Goal: Information Seeking & Learning: Learn about a topic

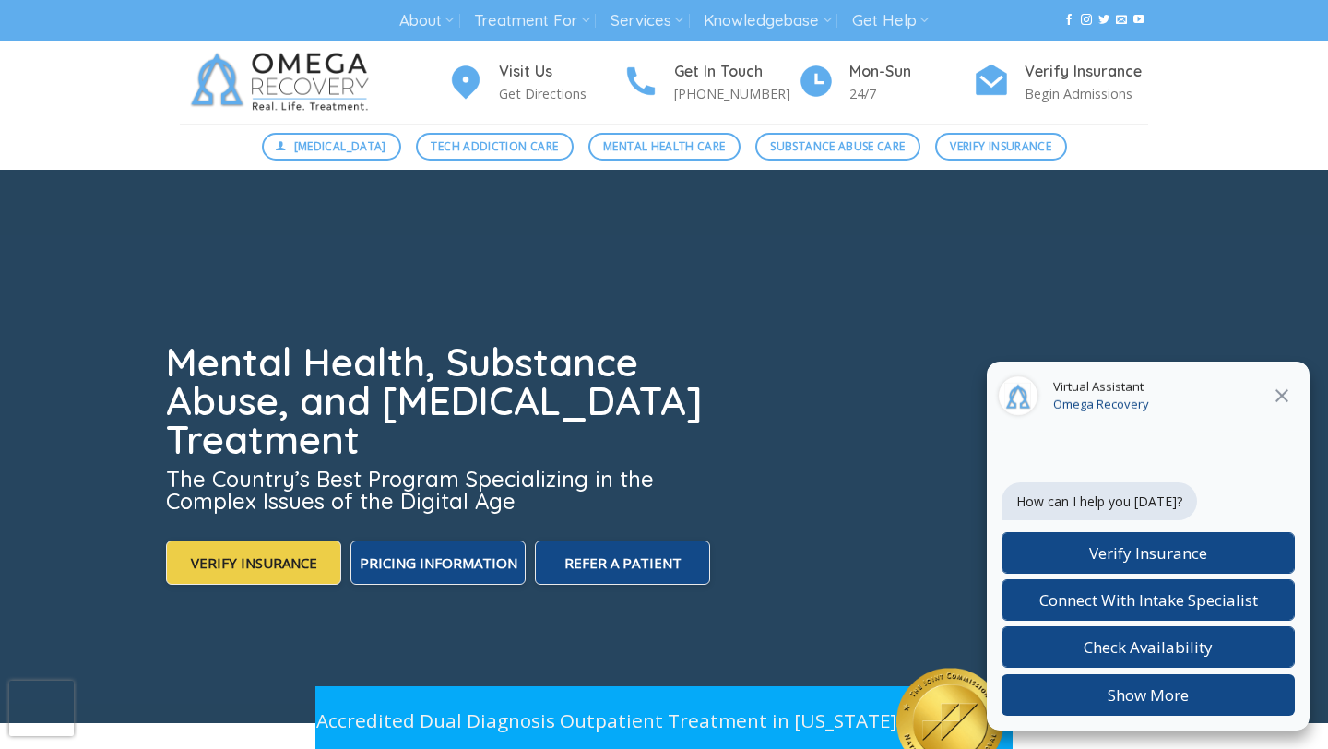
click at [1281, 391] on icon "Close" at bounding box center [1281, 395] width 22 height 22
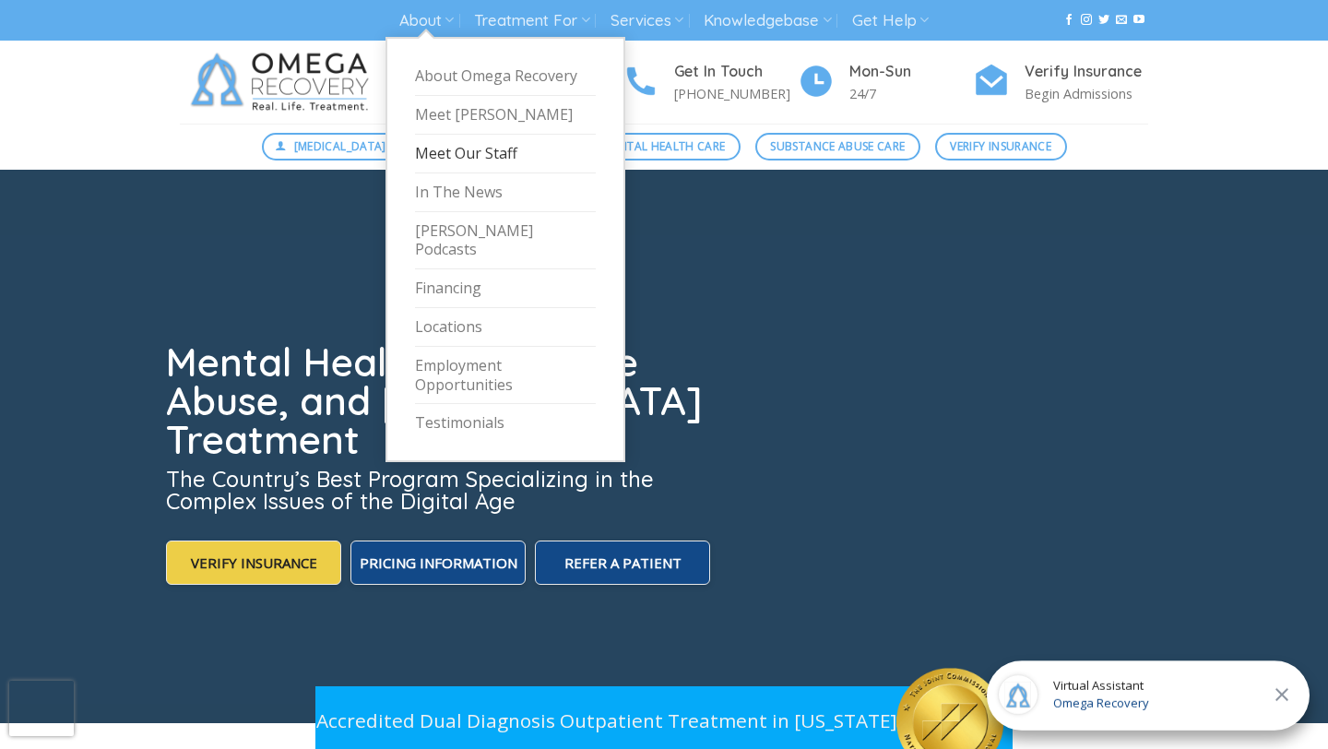
click at [455, 149] on link "Meet Our Staff" at bounding box center [505, 154] width 181 height 39
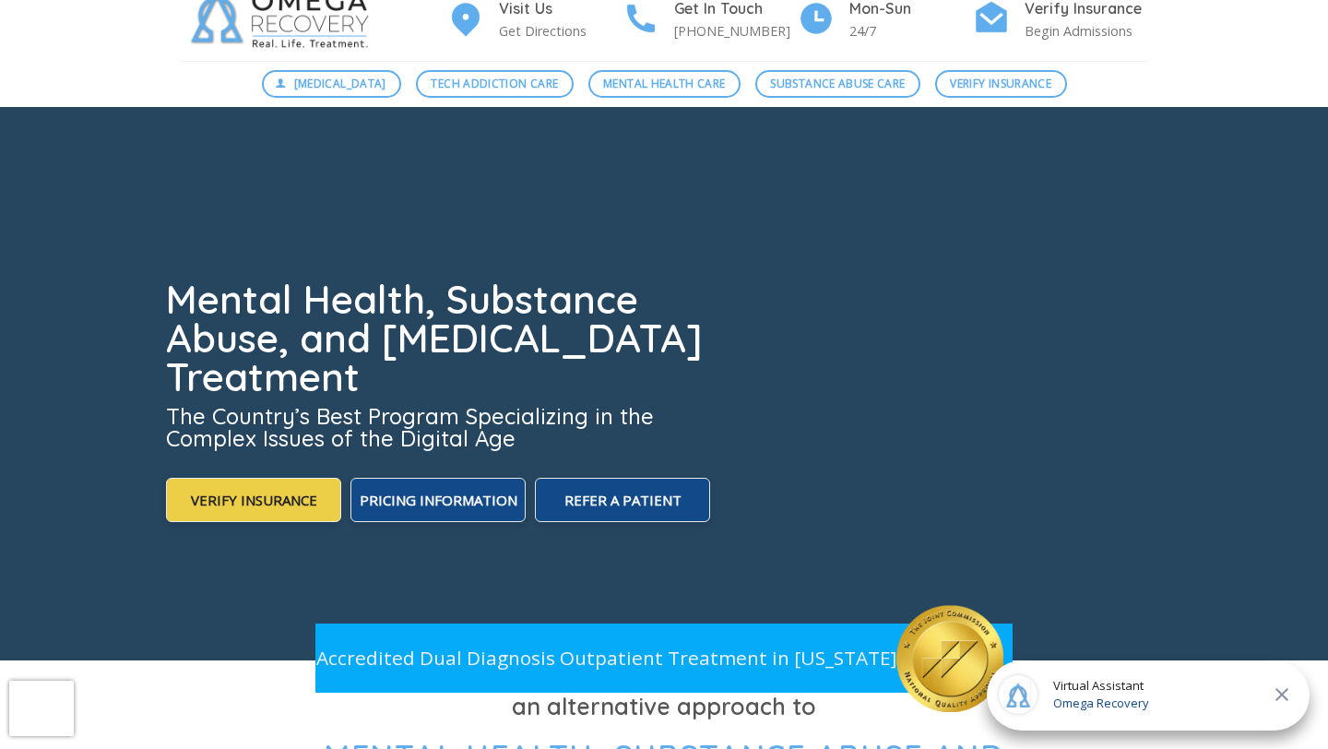
scroll to position [171, 0]
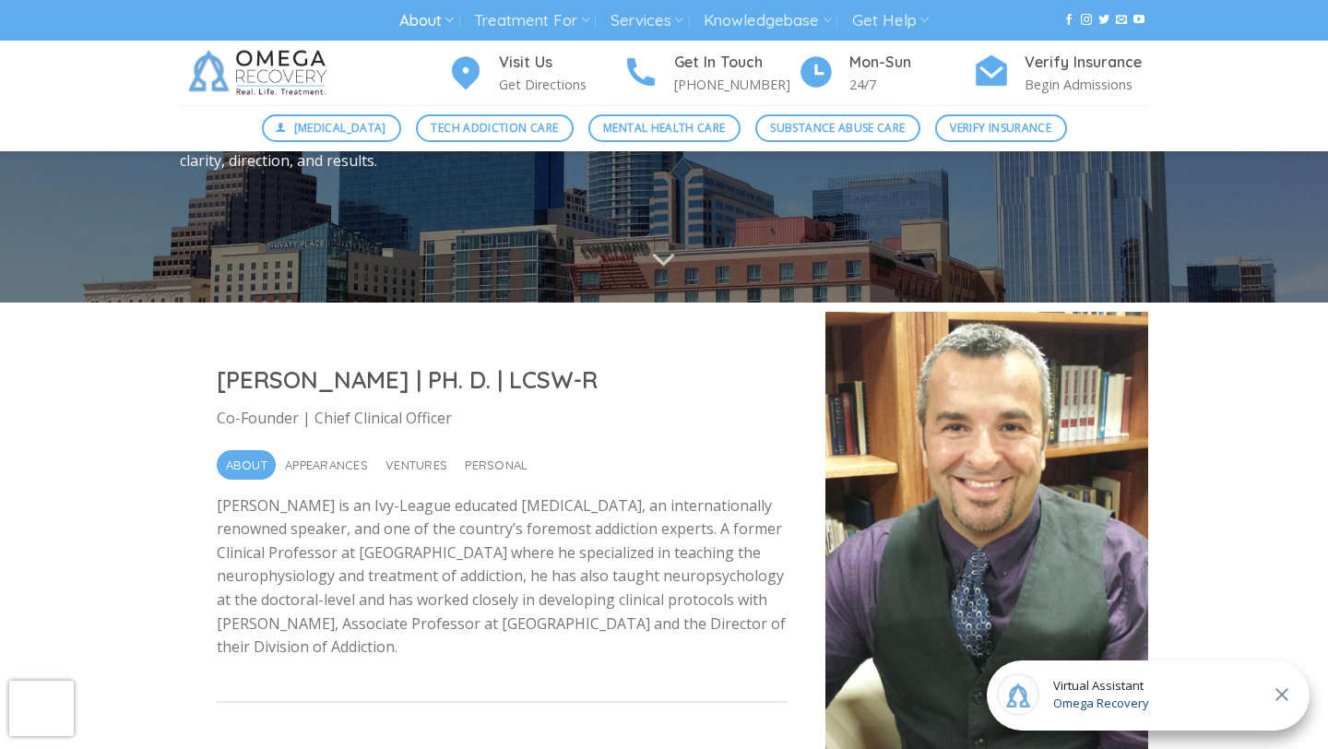
scroll to position [317, 0]
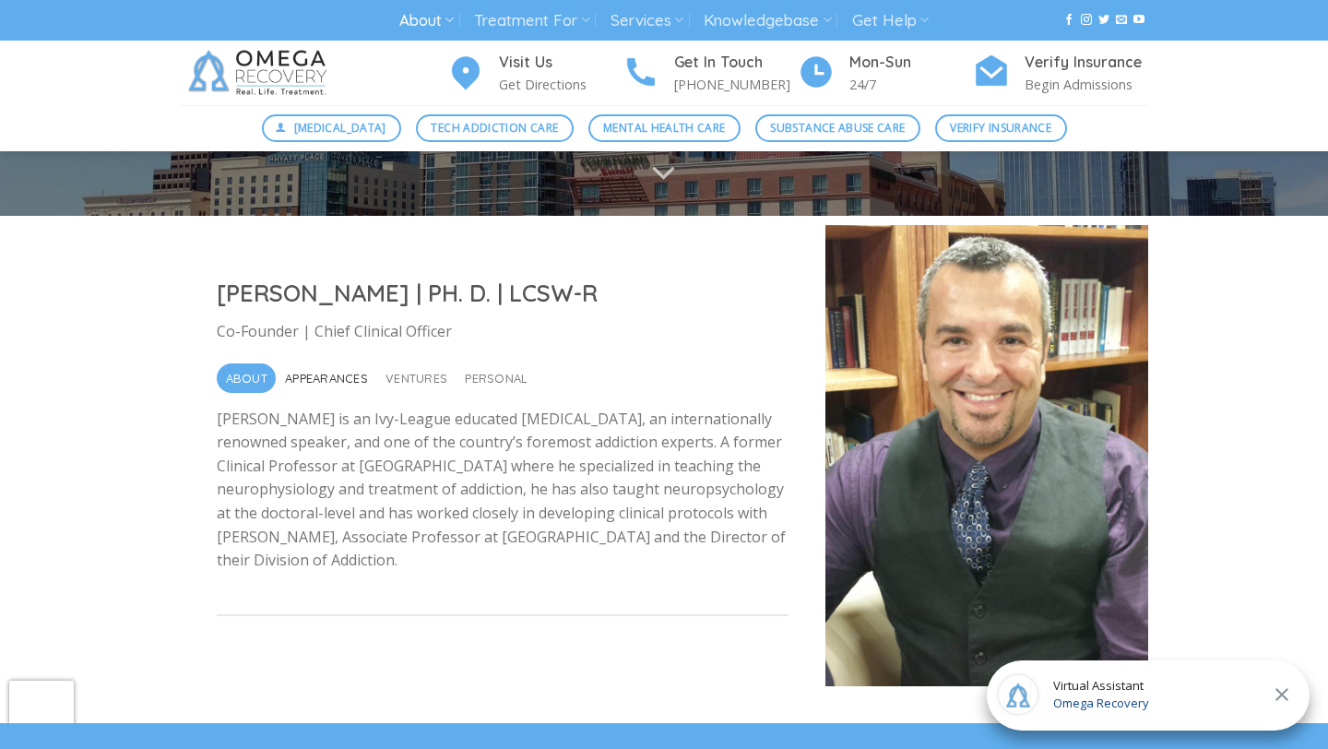
click at [338, 370] on span "Appearances" at bounding box center [326, 378] width 83 height 30
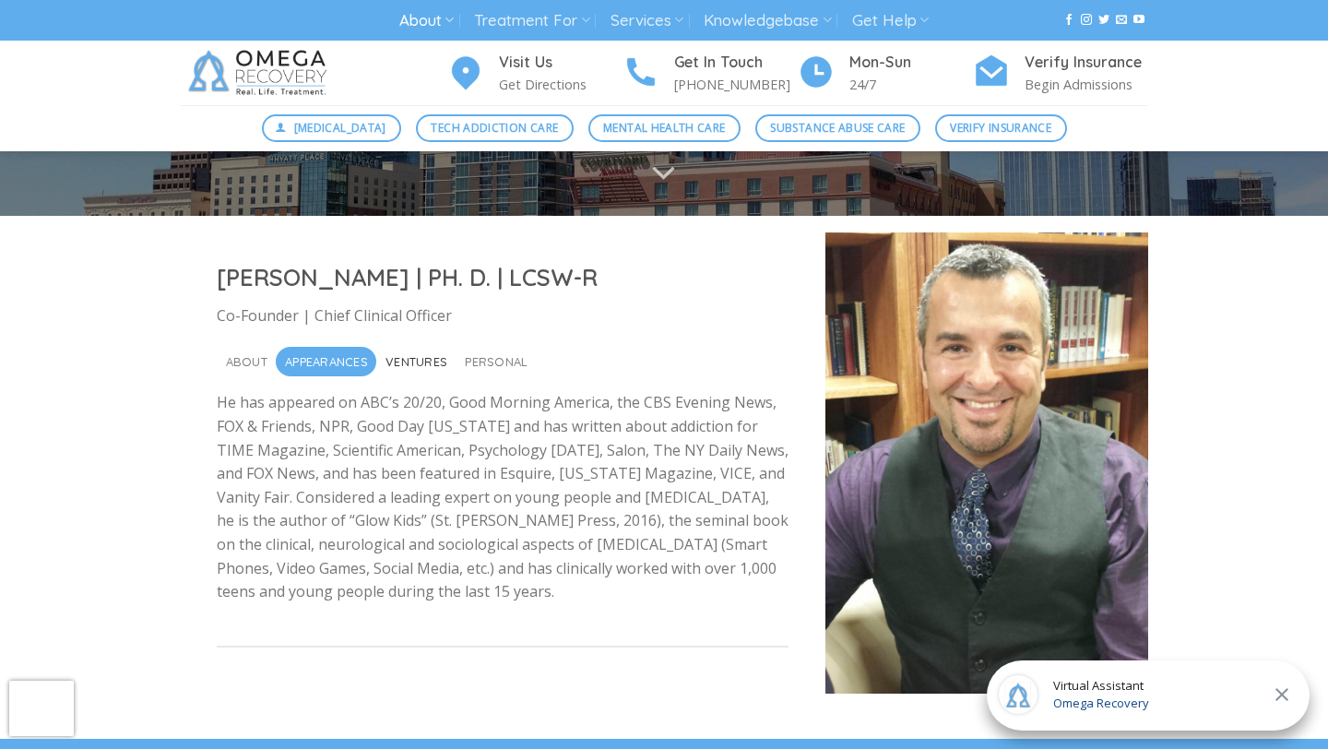
click at [433, 360] on span "Ventures" at bounding box center [416, 362] width 62 height 30
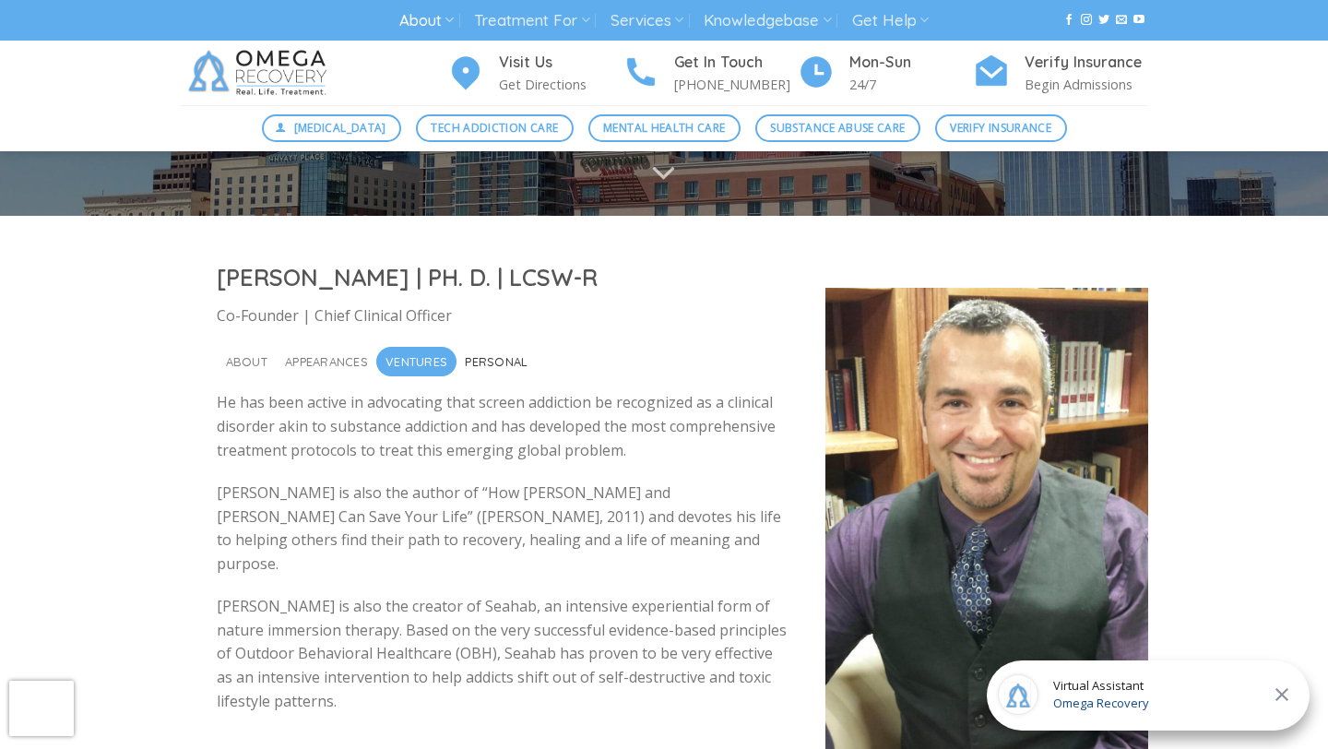
click at [495, 364] on span "Personal" at bounding box center [496, 362] width 63 height 30
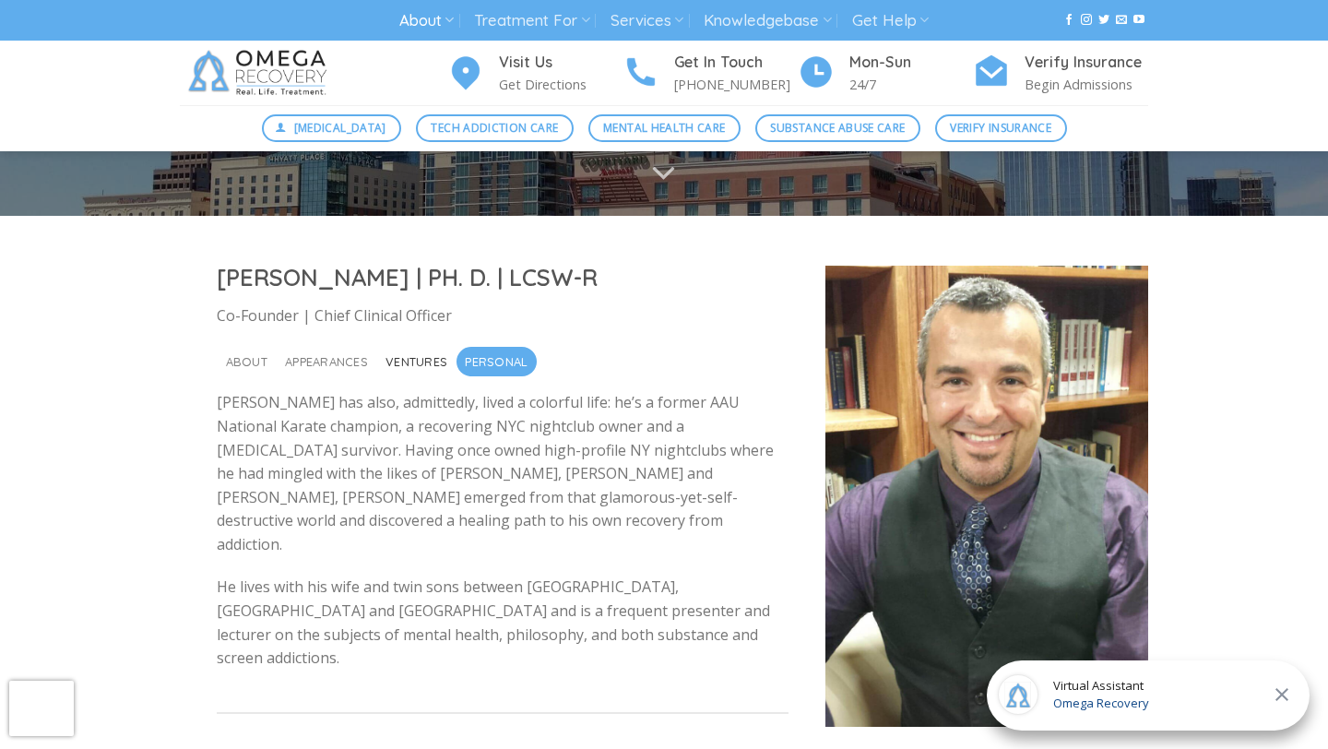
click at [420, 364] on span "Ventures" at bounding box center [416, 362] width 62 height 30
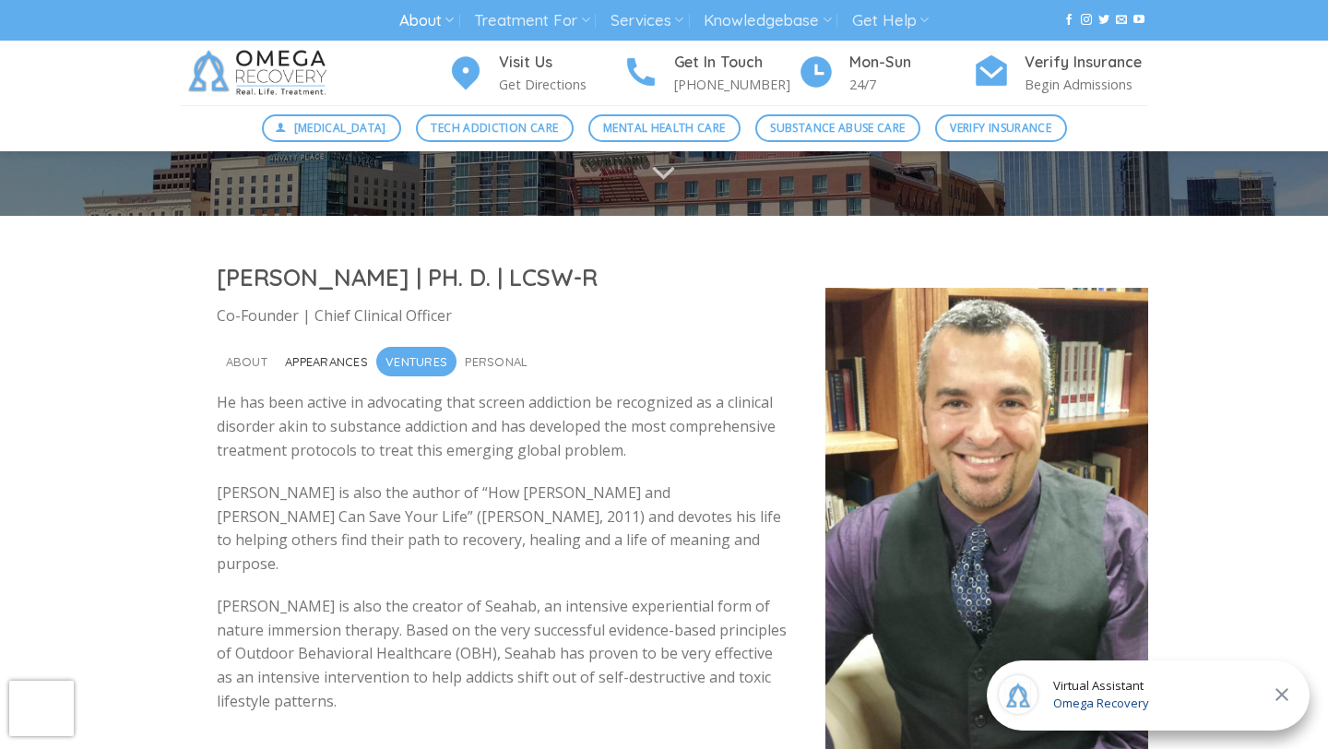
click at [325, 360] on span "Appearances" at bounding box center [326, 362] width 83 height 30
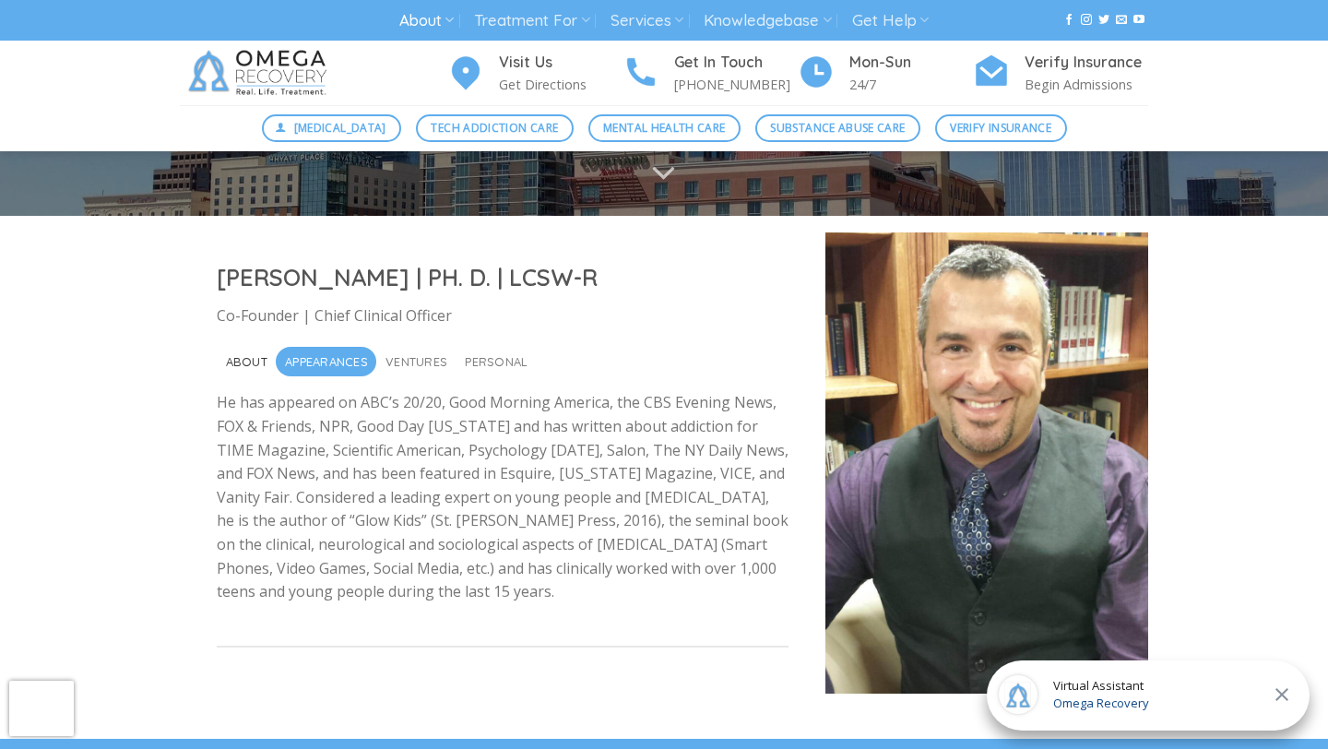
click at [241, 359] on span "About" at bounding box center [246, 362] width 41 height 30
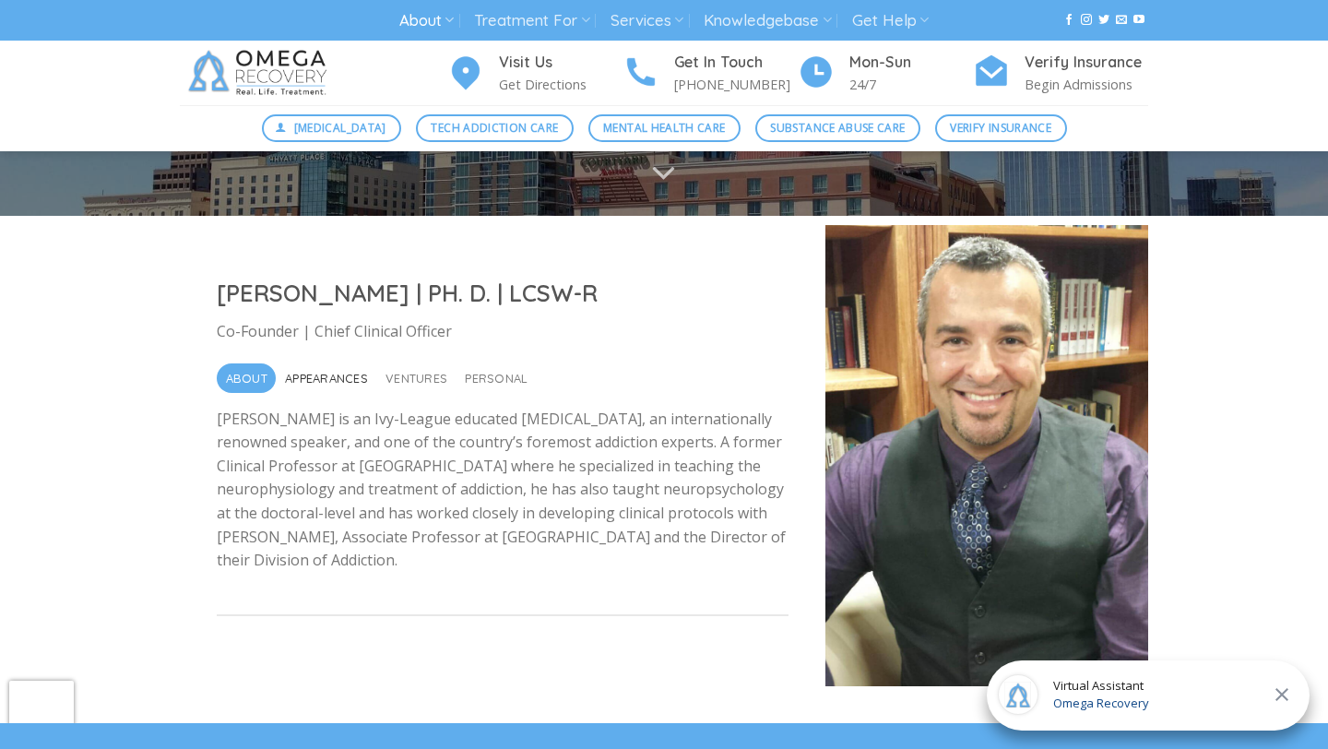
click at [336, 366] on span "Appearances" at bounding box center [326, 378] width 83 height 30
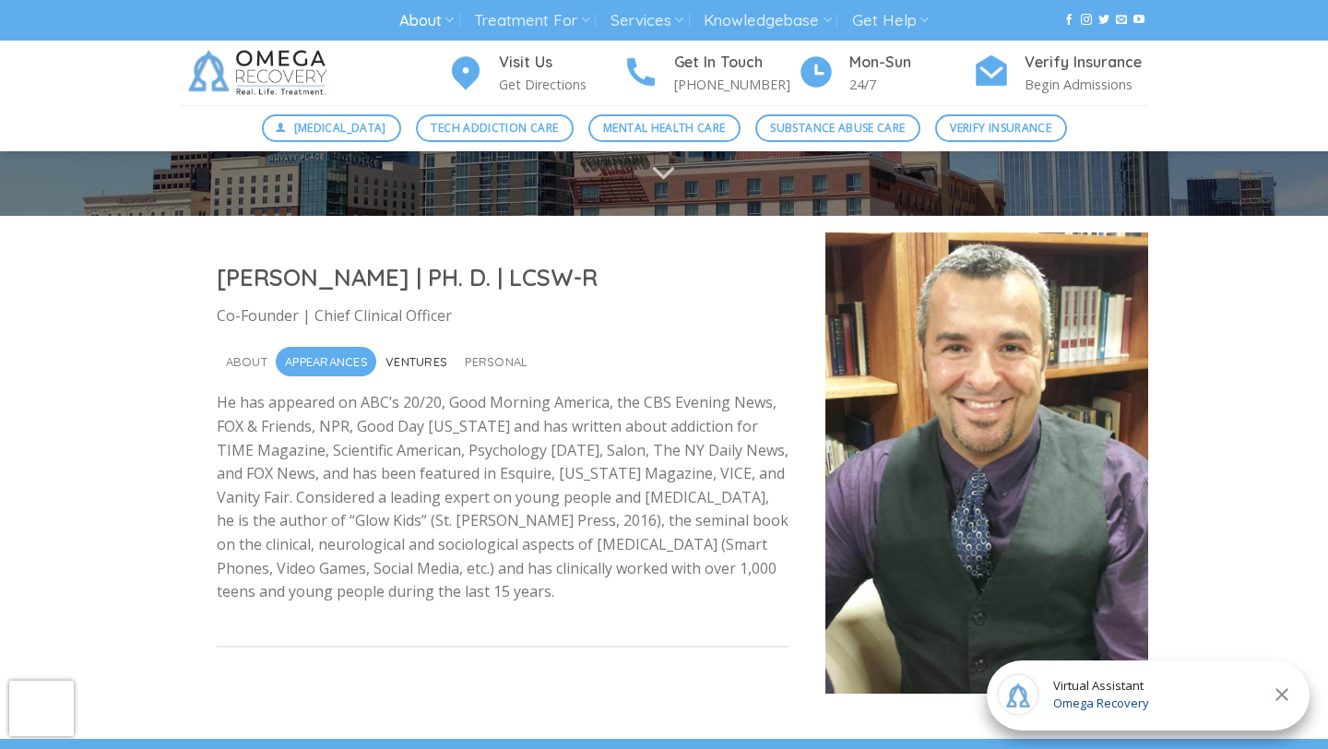
click at [433, 364] on span "Ventures" at bounding box center [416, 362] width 62 height 30
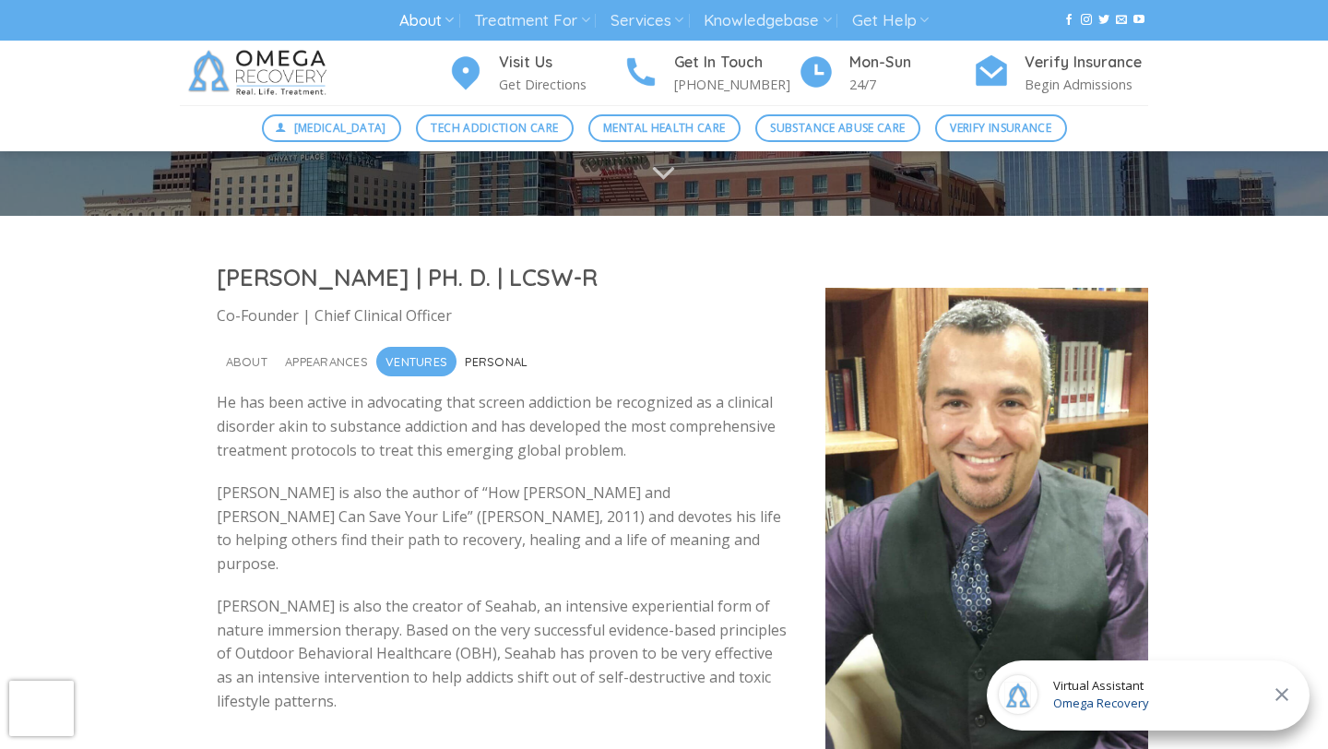
click at [507, 371] on span "Personal" at bounding box center [496, 362] width 63 height 30
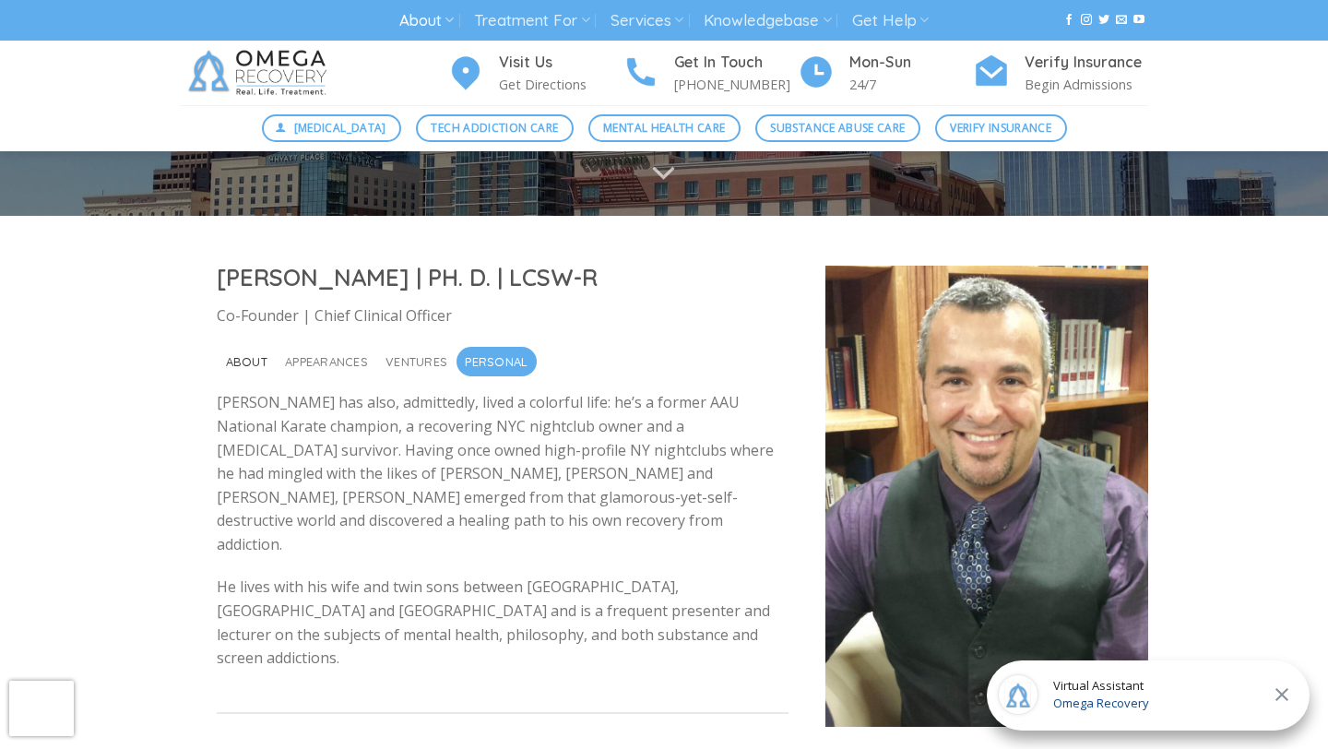
click at [251, 360] on span "About" at bounding box center [246, 362] width 41 height 30
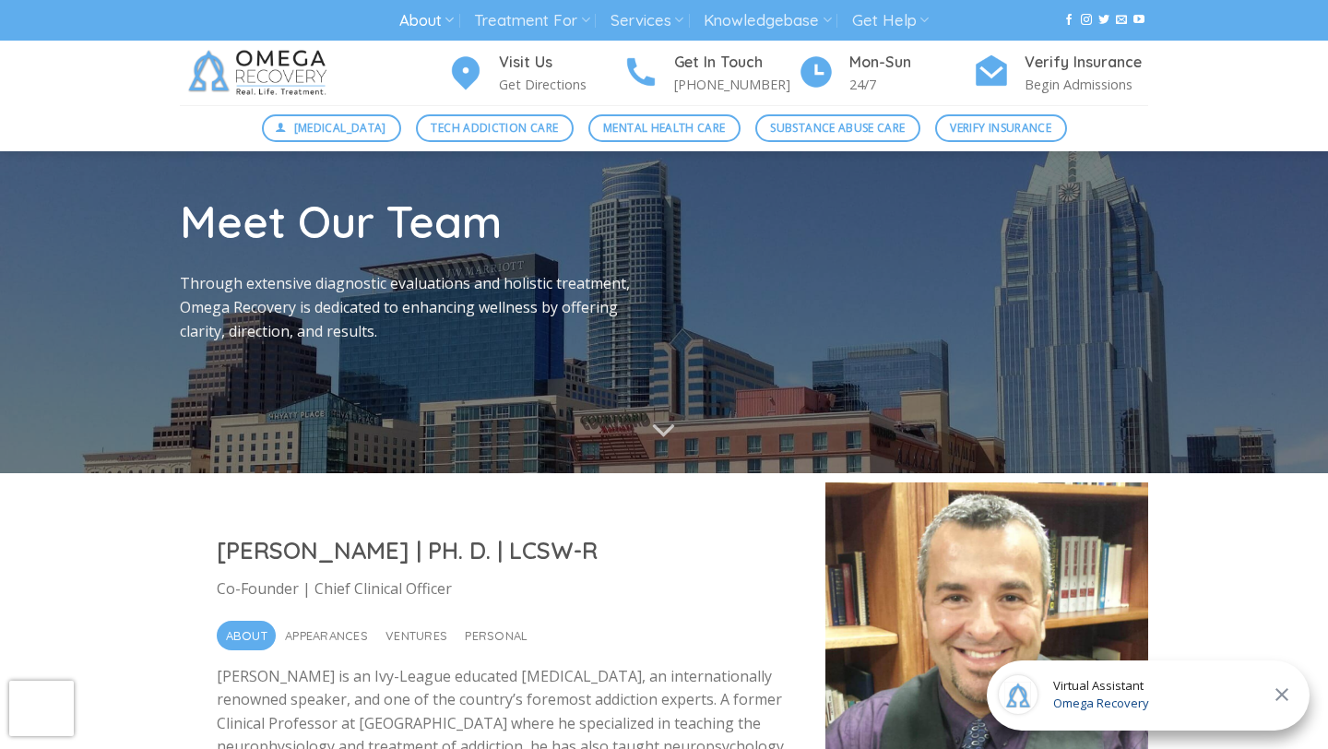
scroll to position [0, 0]
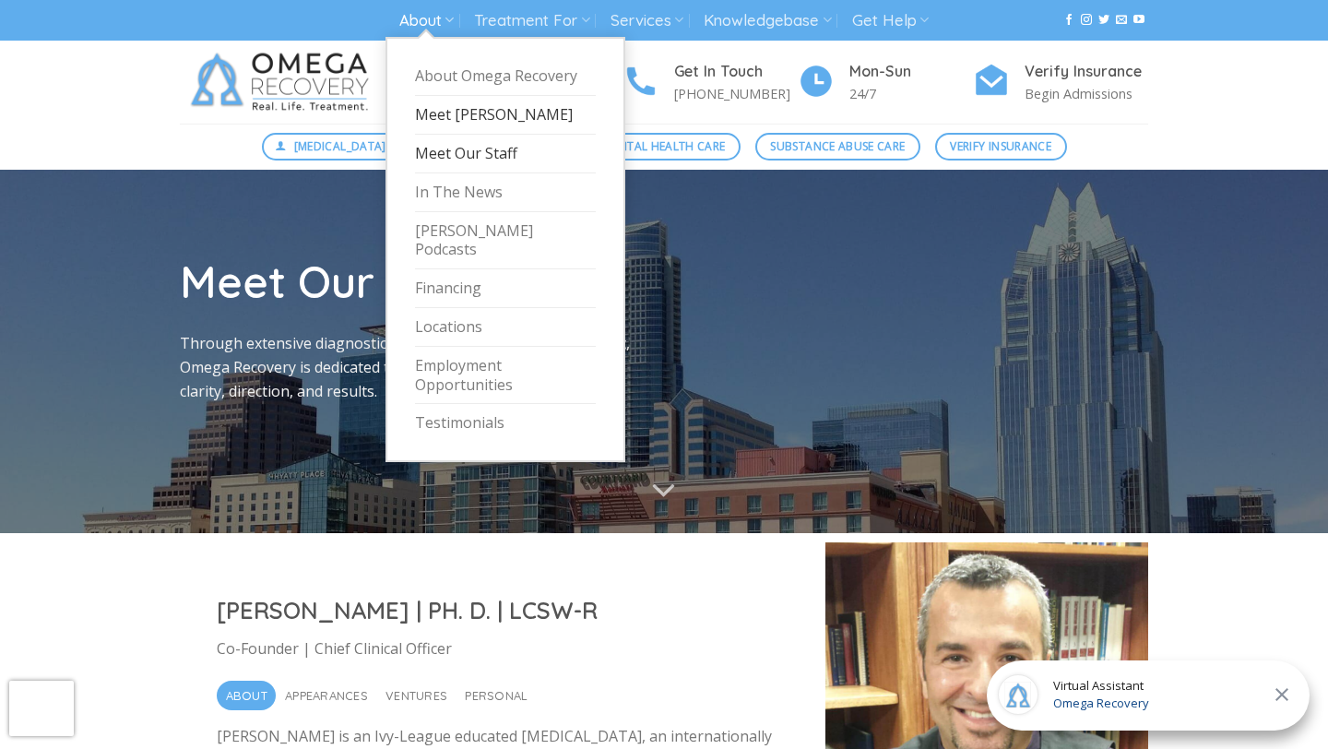
click at [461, 108] on link "Meet [PERSON_NAME]" at bounding box center [505, 115] width 181 height 39
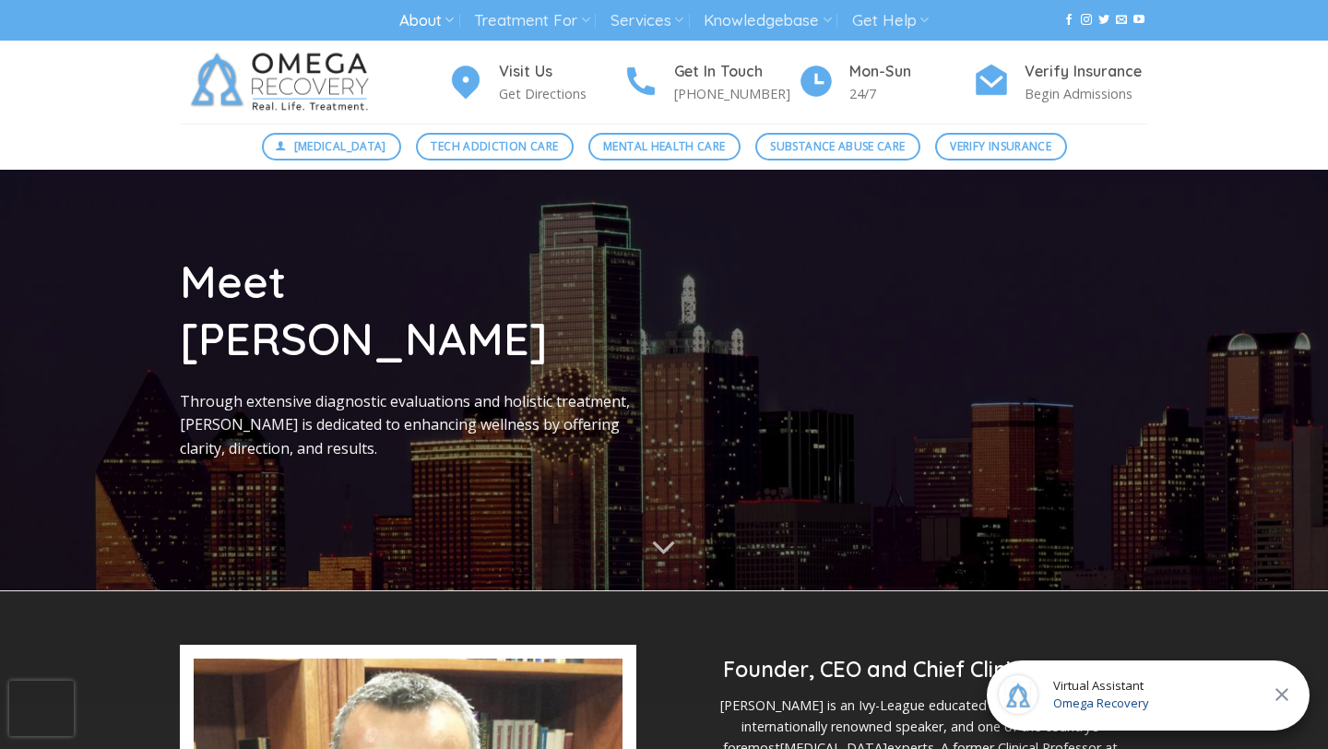
click at [302, 14] on div "About About Omega Recovery Meet Dr. Kardaras Meet Our Staff In The News Dr. Kar…" at bounding box center [664, 21] width 996 height 34
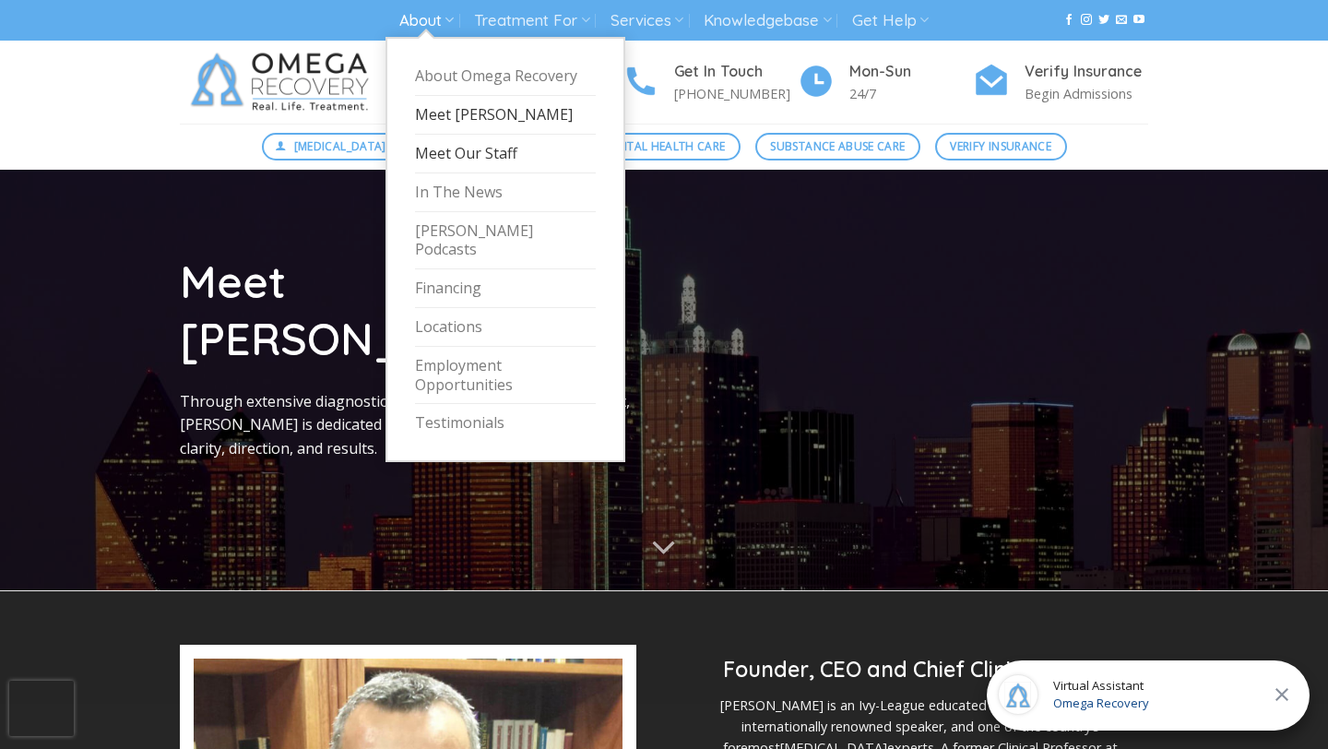
click at [470, 154] on link "Meet Our Staff" at bounding box center [505, 154] width 181 height 39
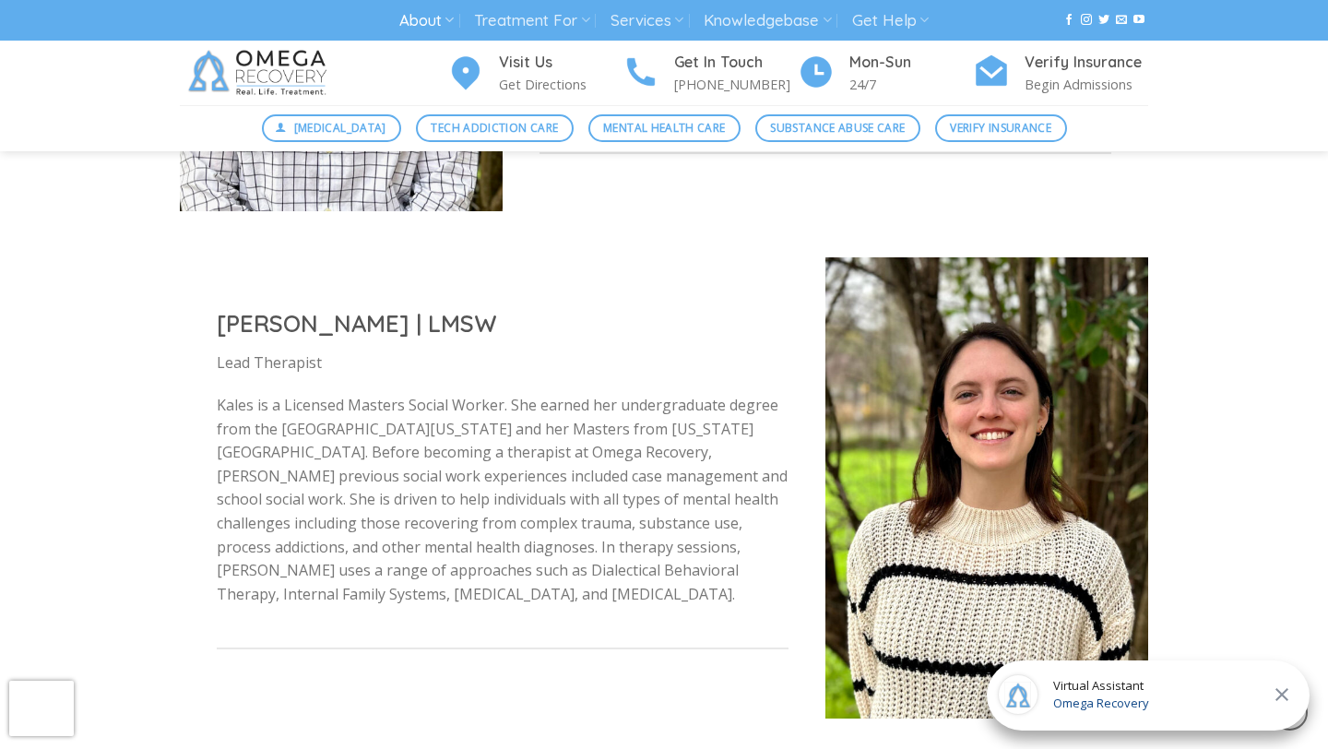
scroll to position [2680, 0]
